Goal: Information Seeking & Learning: Check status

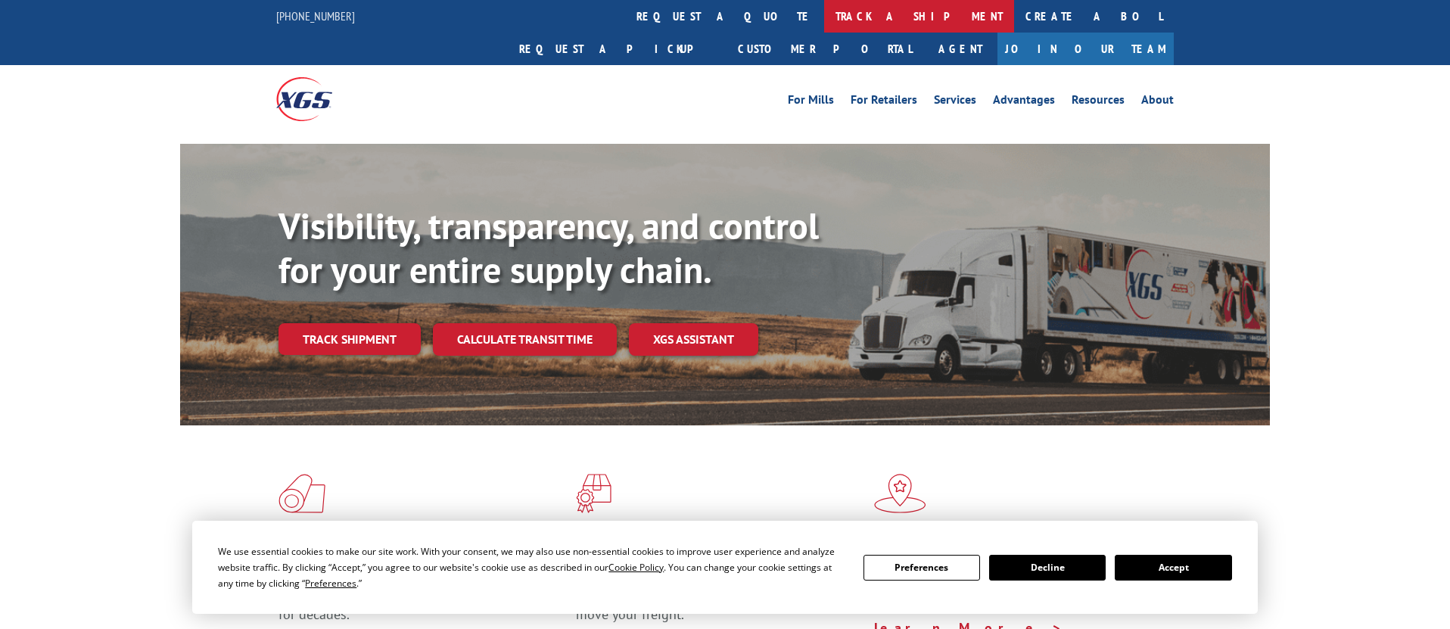
click at [824, 9] on link "track a shipment" at bounding box center [919, 16] width 190 height 33
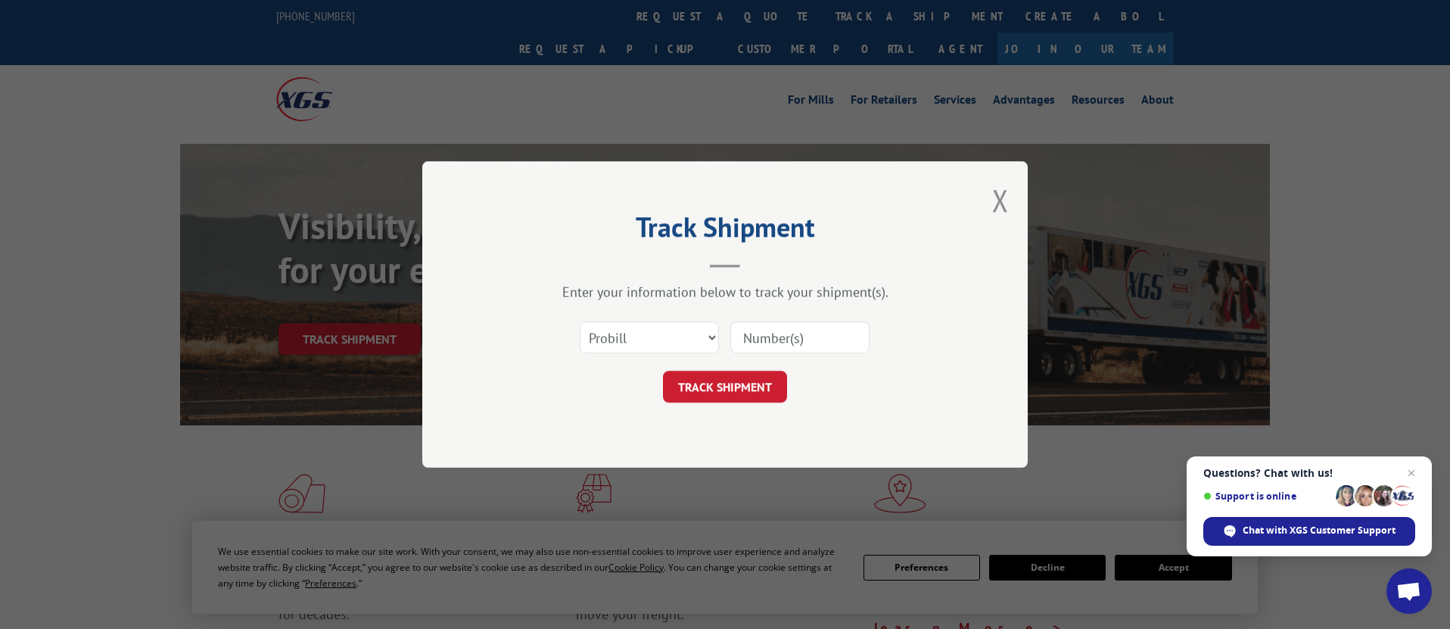
click at [762, 335] on input at bounding box center [800, 338] width 139 height 32
paste input "435819"
type input "435819"
click at [739, 391] on button "TRACK SHIPMENT" at bounding box center [725, 387] width 124 height 32
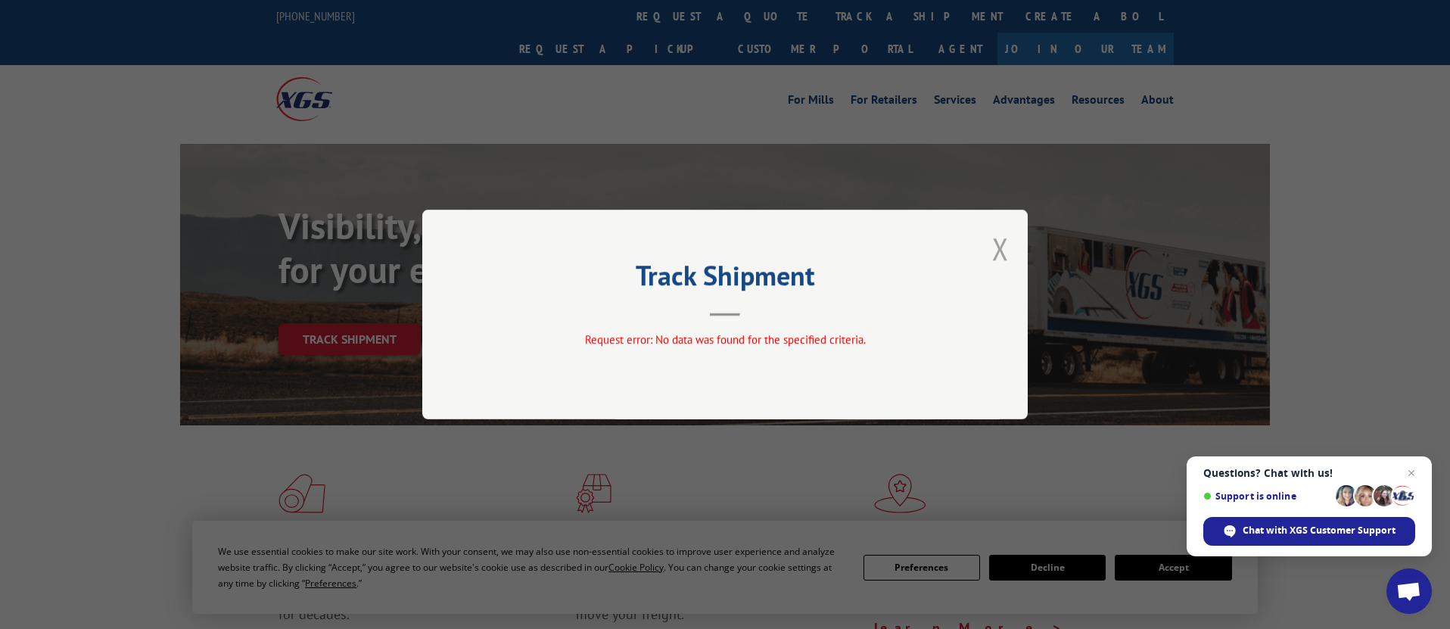
click at [1003, 246] on button "Close modal" at bounding box center [1000, 249] width 17 height 40
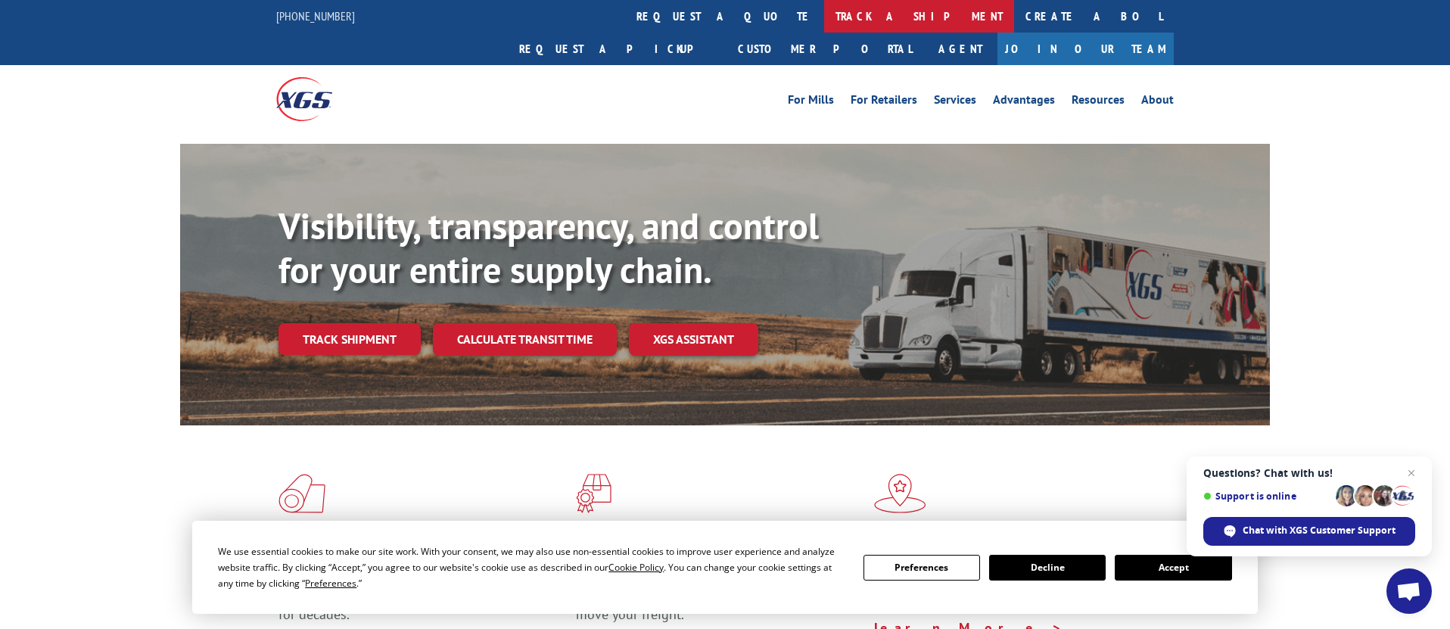
click at [824, 12] on link "track a shipment" at bounding box center [919, 16] width 190 height 33
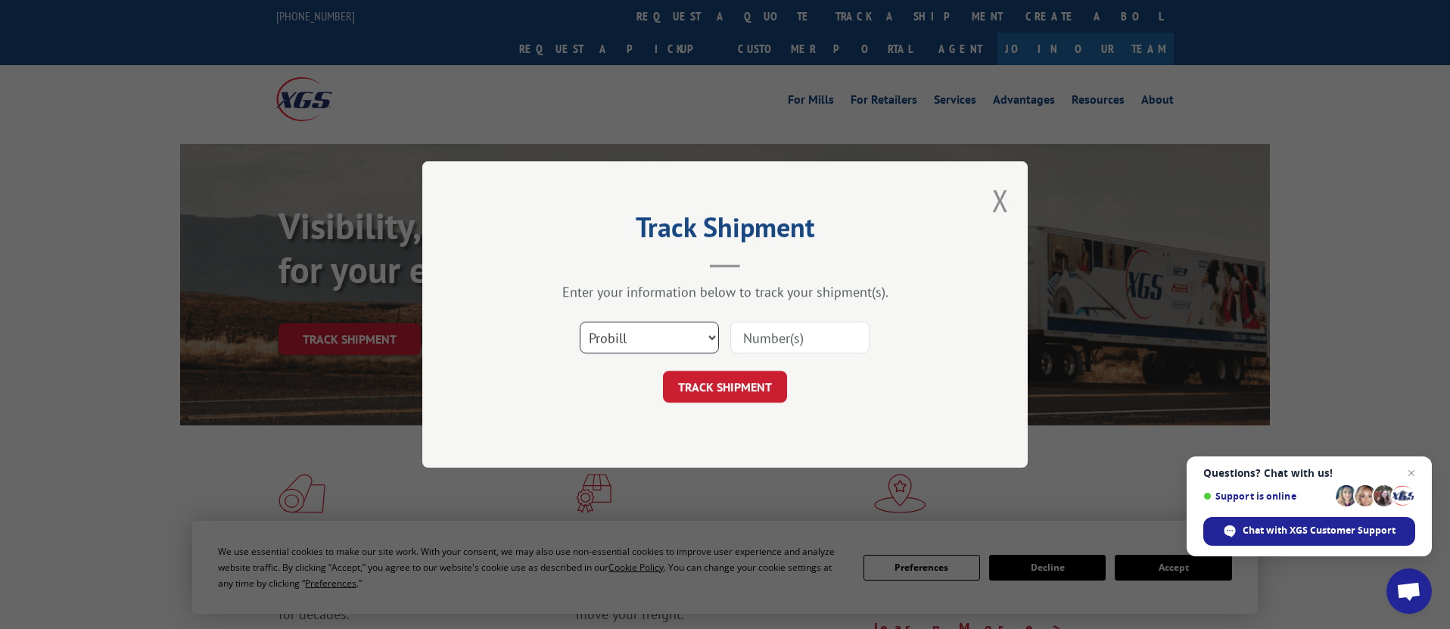
click at [712, 338] on select "Select category... Probill BOL PO" at bounding box center [649, 338] width 139 height 32
click at [580, 322] on select "Select category... Probill BOL PO" at bounding box center [649, 338] width 139 height 32
click at [704, 332] on select "Select category... Probill BOL PO" at bounding box center [649, 338] width 139 height 32
select select "po"
click at [580, 322] on select "Select category... Probill BOL PO" at bounding box center [649, 338] width 139 height 32
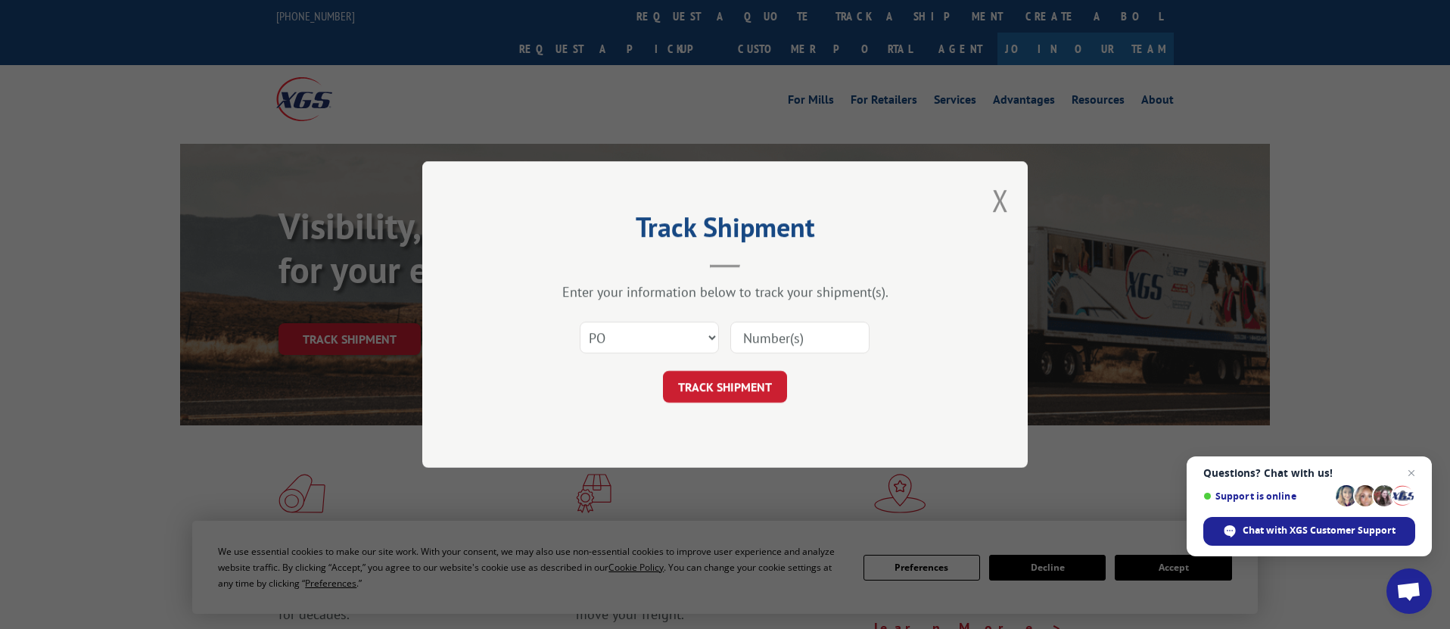
click at [781, 341] on input at bounding box center [800, 338] width 139 height 32
paste input "07526560"
type input "07526560"
click at [718, 383] on button "TRACK SHIPMENT" at bounding box center [725, 387] width 124 height 32
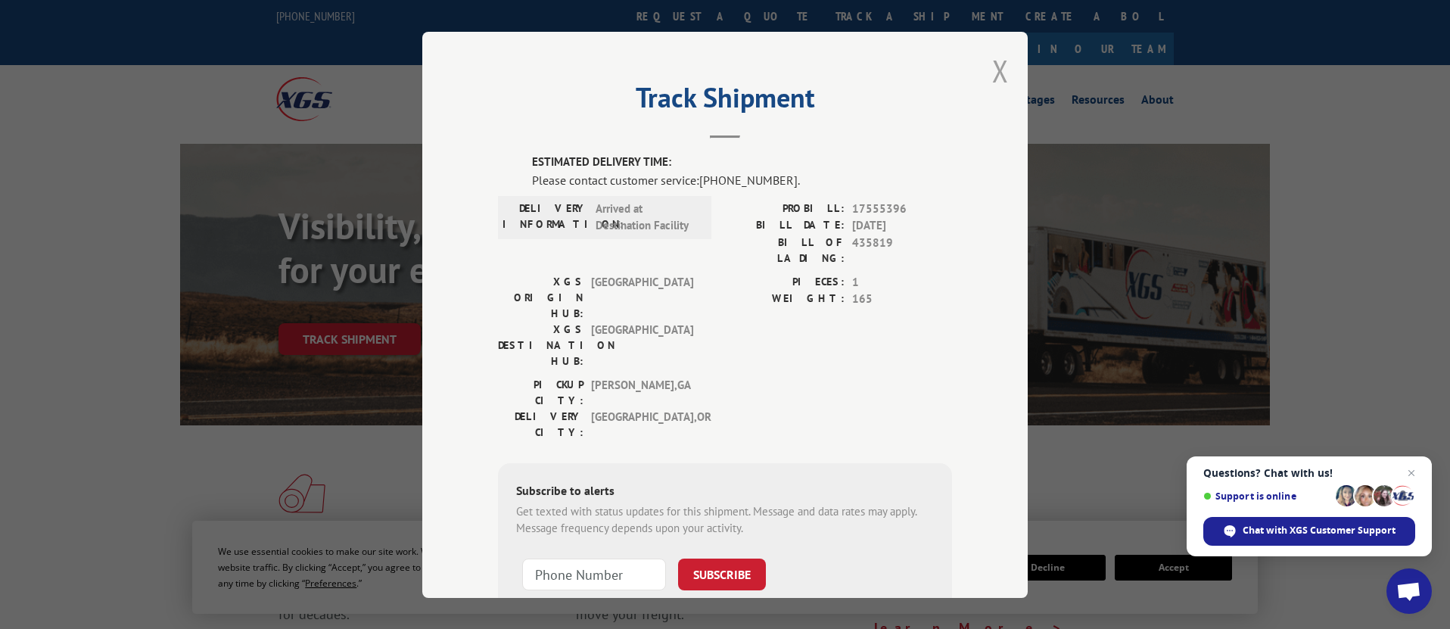
click at [997, 70] on button "Close modal" at bounding box center [1000, 71] width 17 height 40
